Goal: Navigation & Orientation: Find specific page/section

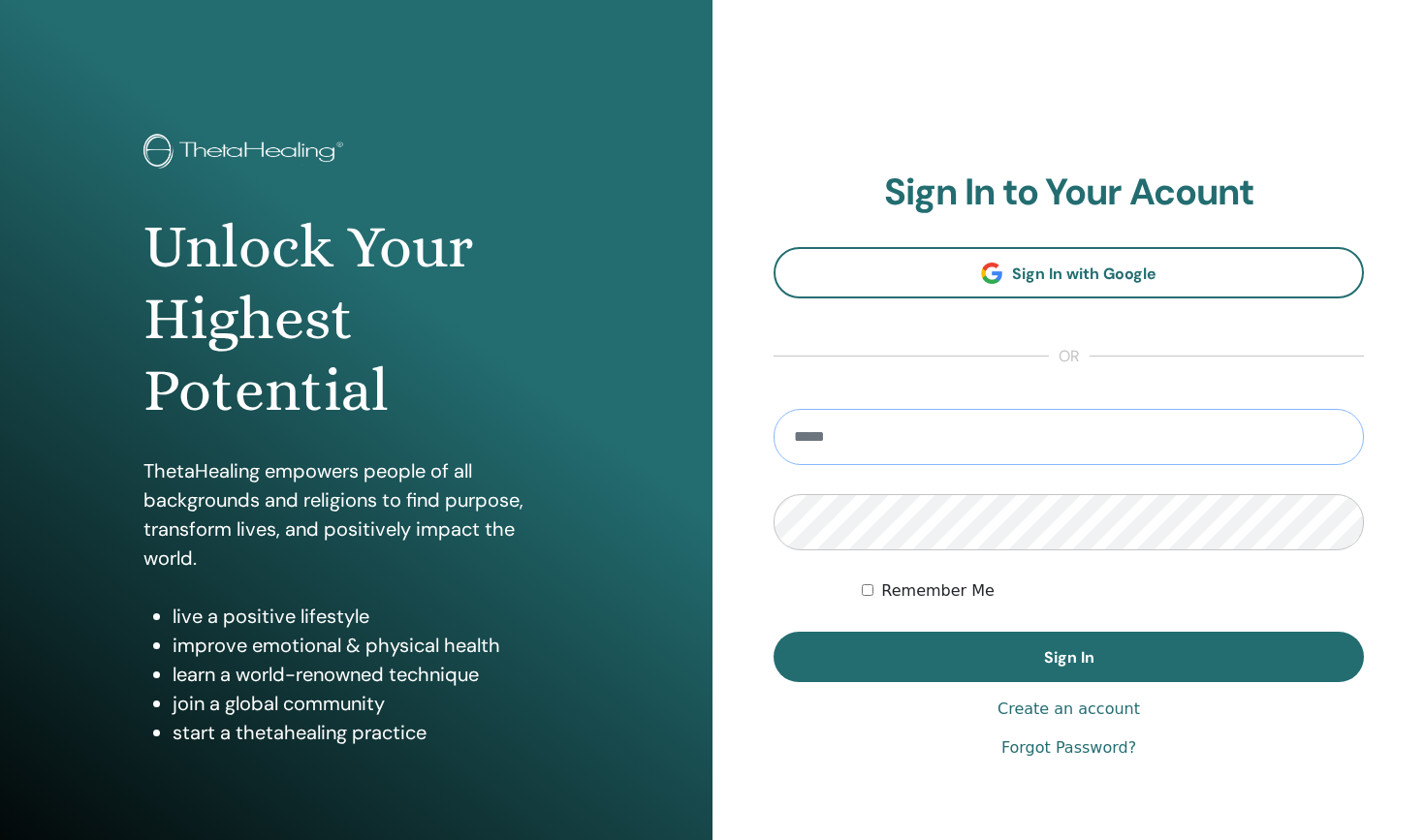
type input "**********"
click at [1068, 657] on button "Sign In" at bounding box center [1068, 657] width 591 height 51
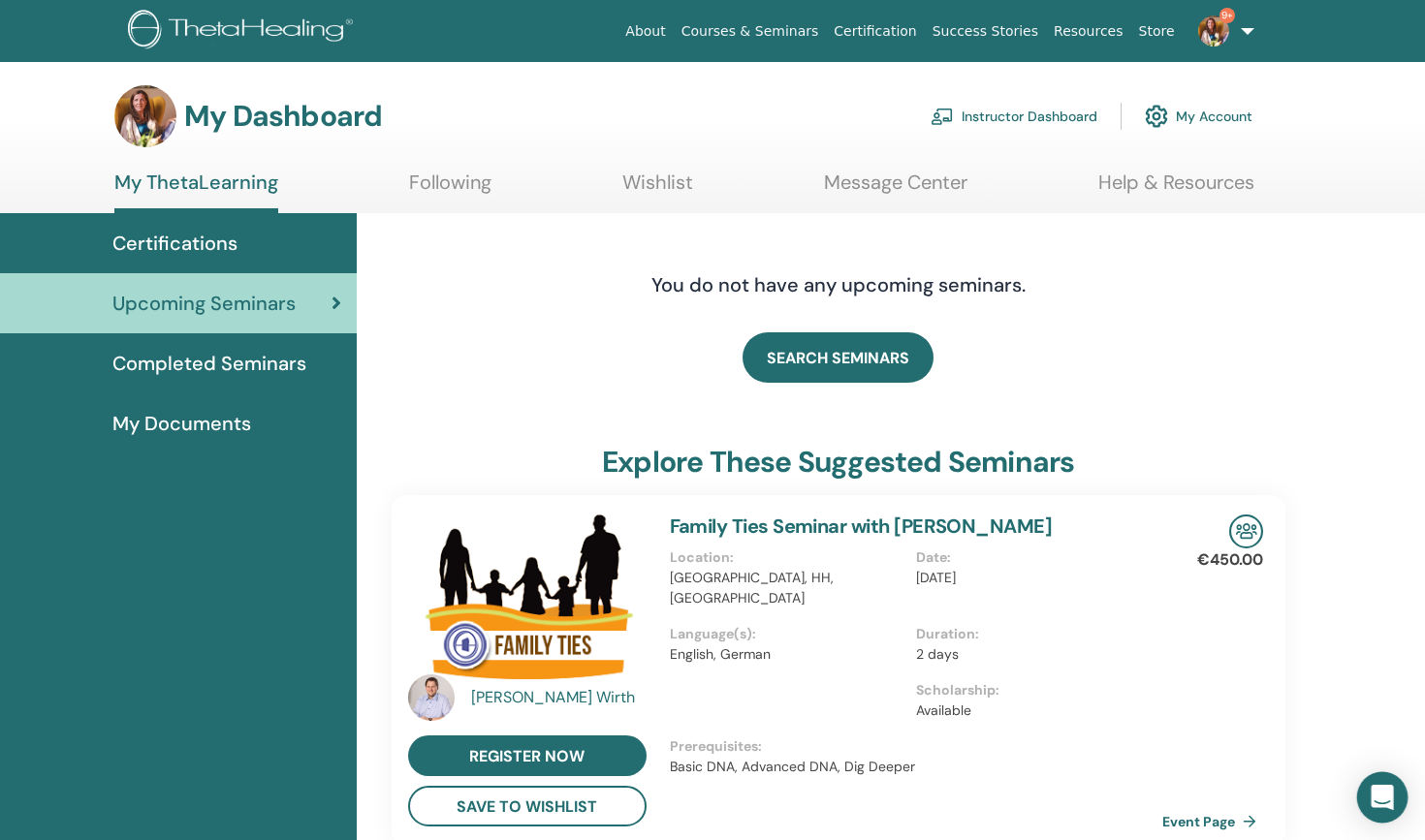
click at [1387, 791] on icon "Open Intercom Messenger" at bounding box center [1381, 796] width 22 height 25
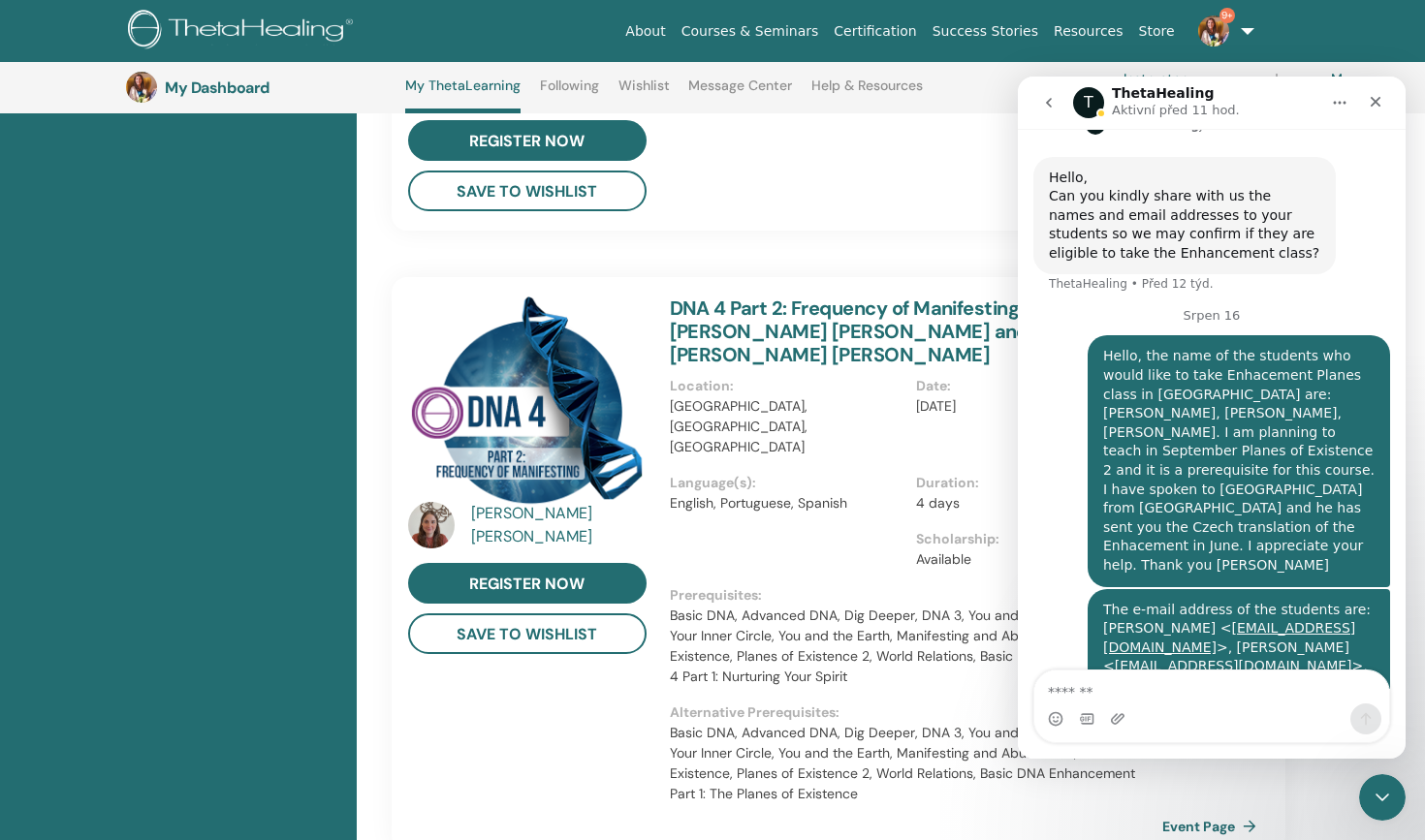
scroll to position [1064, 0]
click at [1375, 101] on icon "Zavřít" at bounding box center [1375, 102] width 11 height 11
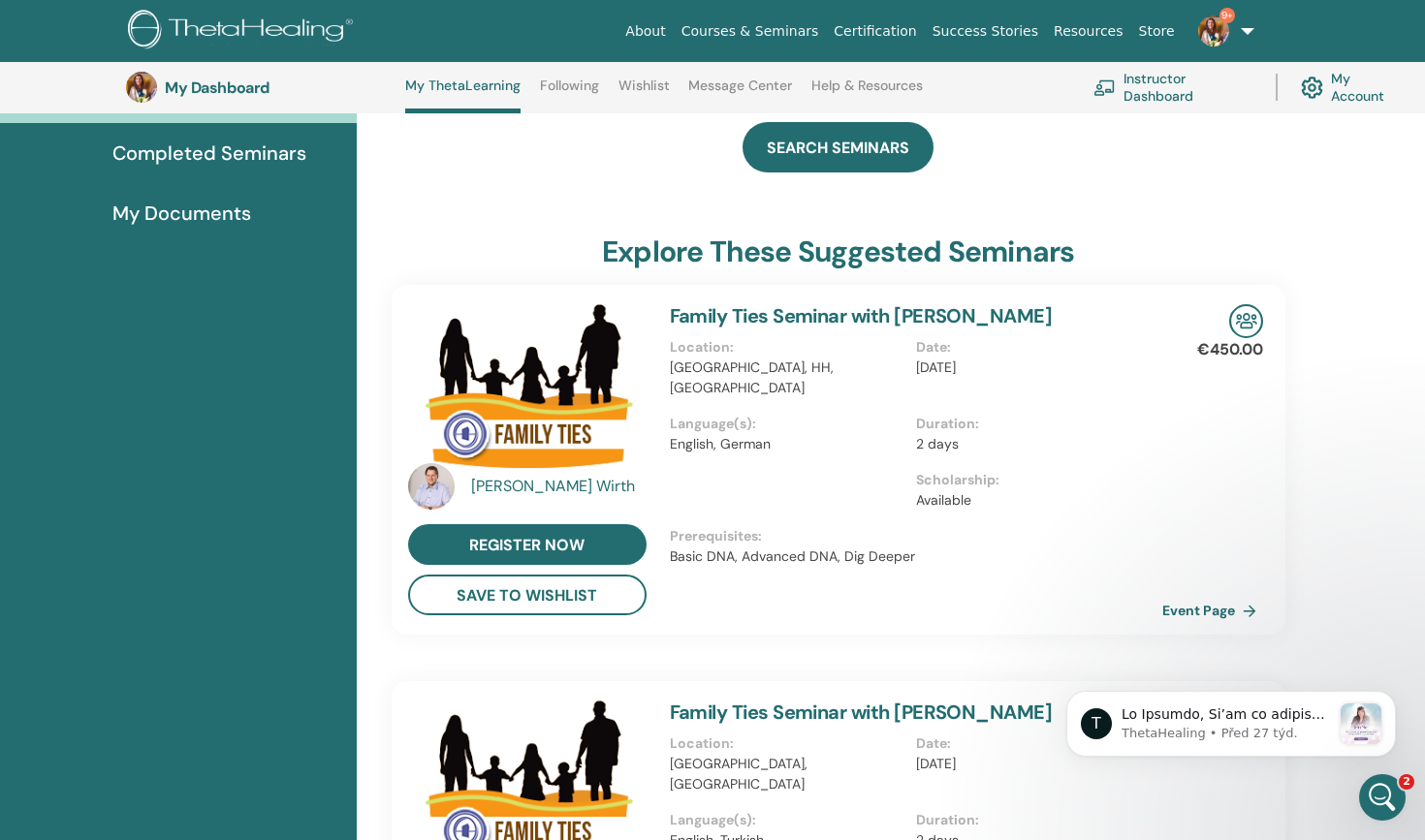
scroll to position [259, 0]
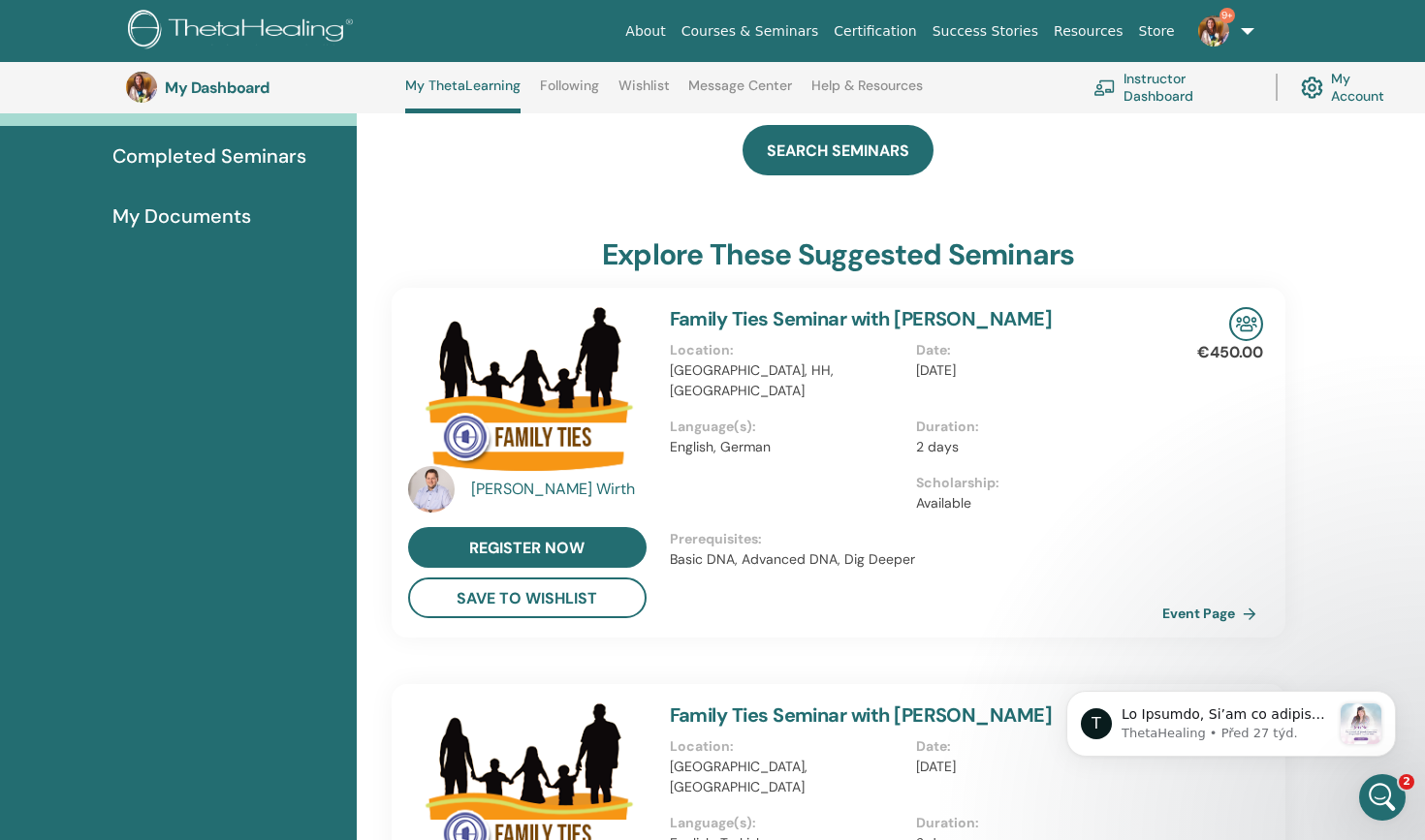
click at [552, 414] on img at bounding box center [527, 389] width 239 height 165
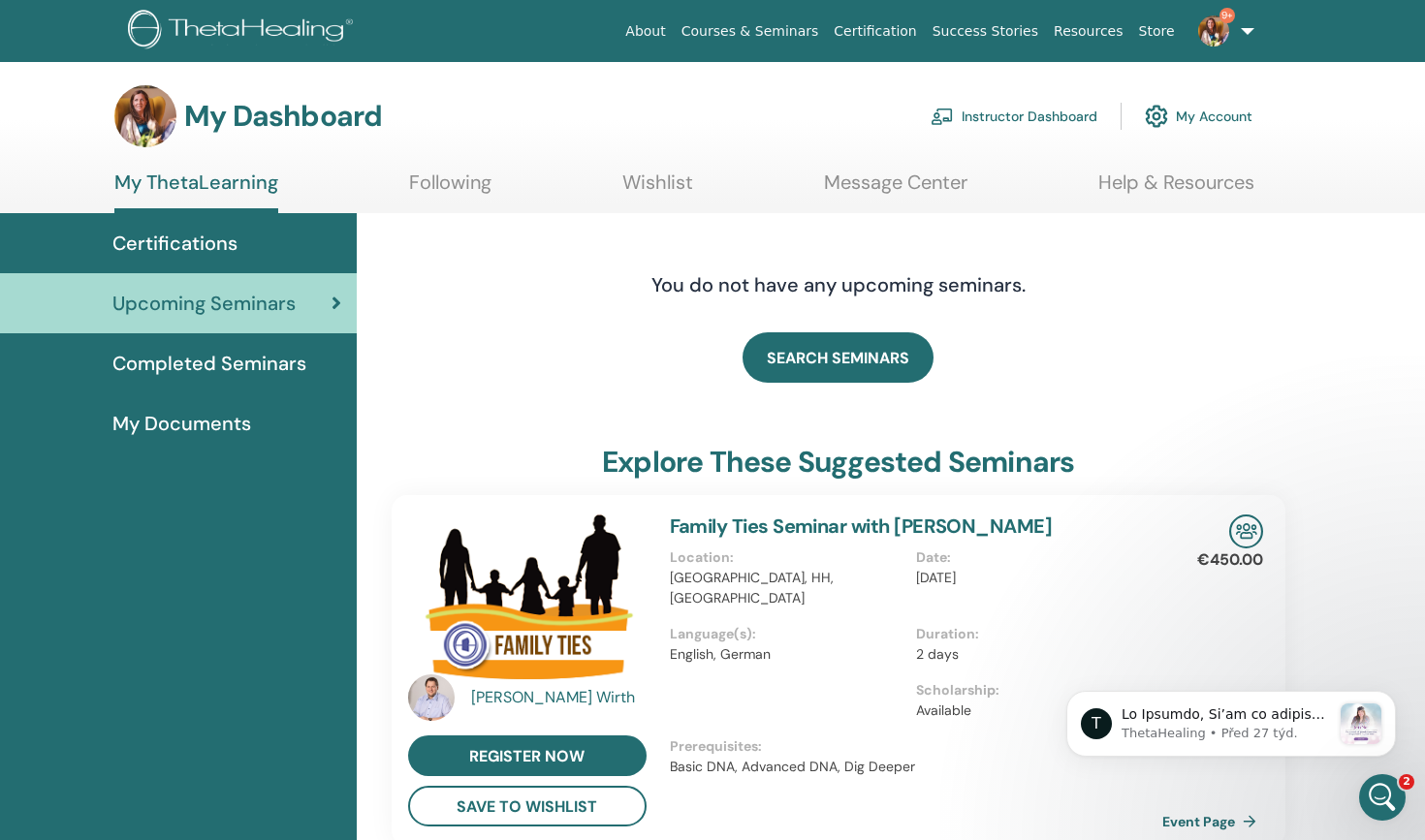
click at [253, 187] on link "My ThetaLearning" at bounding box center [195, 191] width 164 height 43
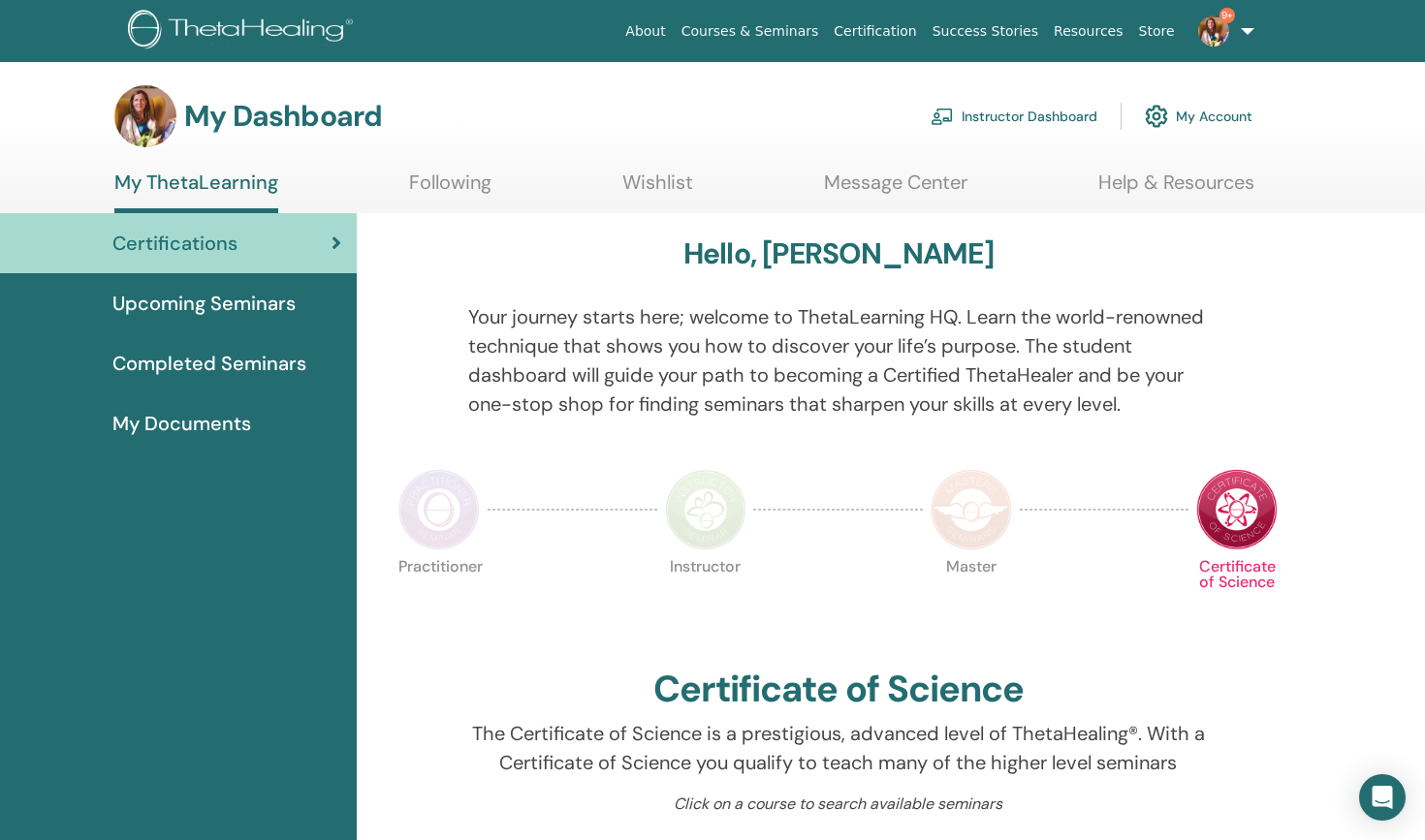
click at [1063, 119] on link "Instructor Dashboard" at bounding box center [1014, 116] width 166 height 43
